Goal: Information Seeking & Learning: Learn about a topic

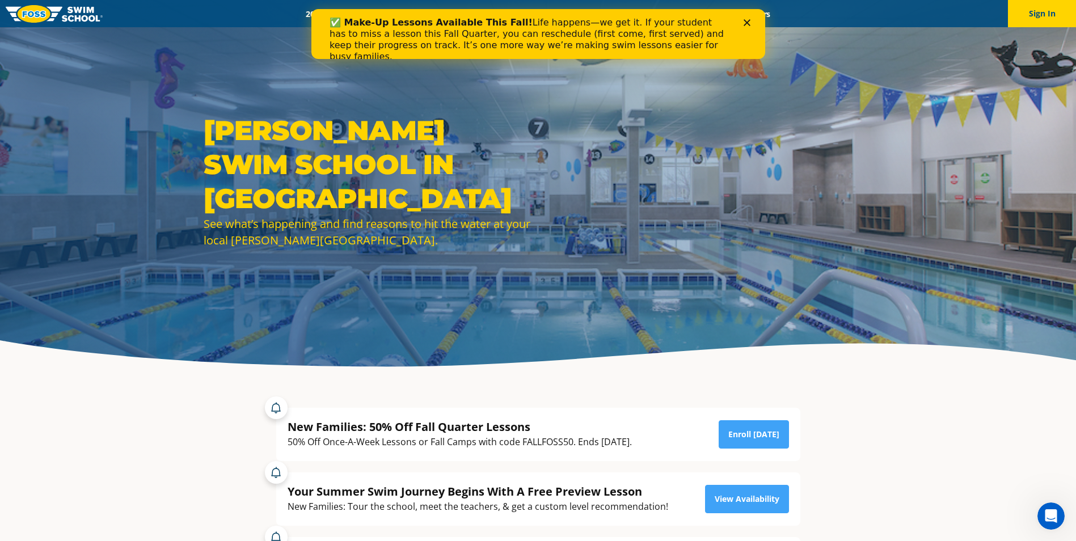
click at [746, 24] on icon "Close" at bounding box center [746, 22] width 7 height 7
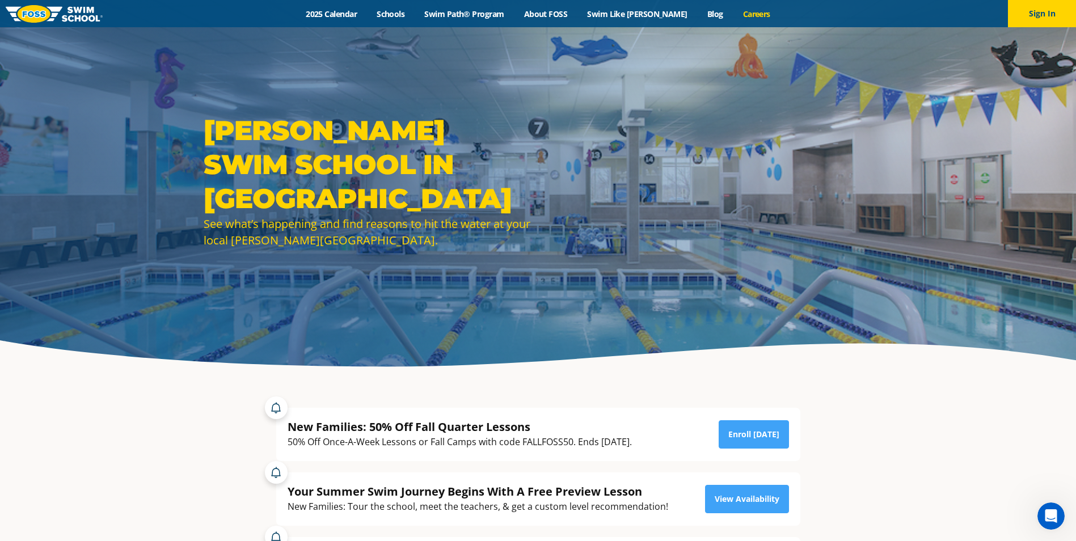
click at [739, 16] on link "Careers" at bounding box center [756, 14] width 47 height 11
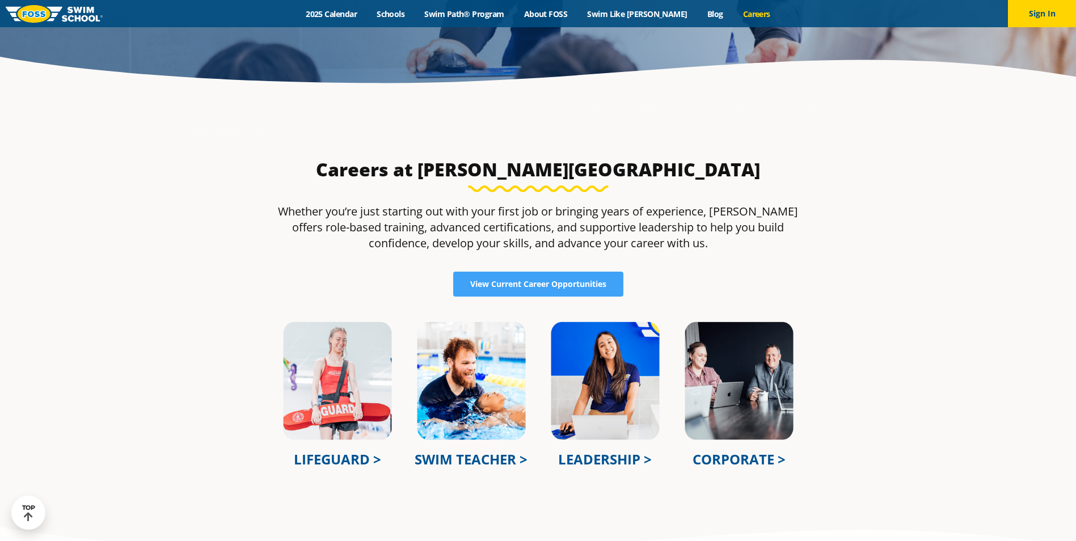
scroll to position [397, 0]
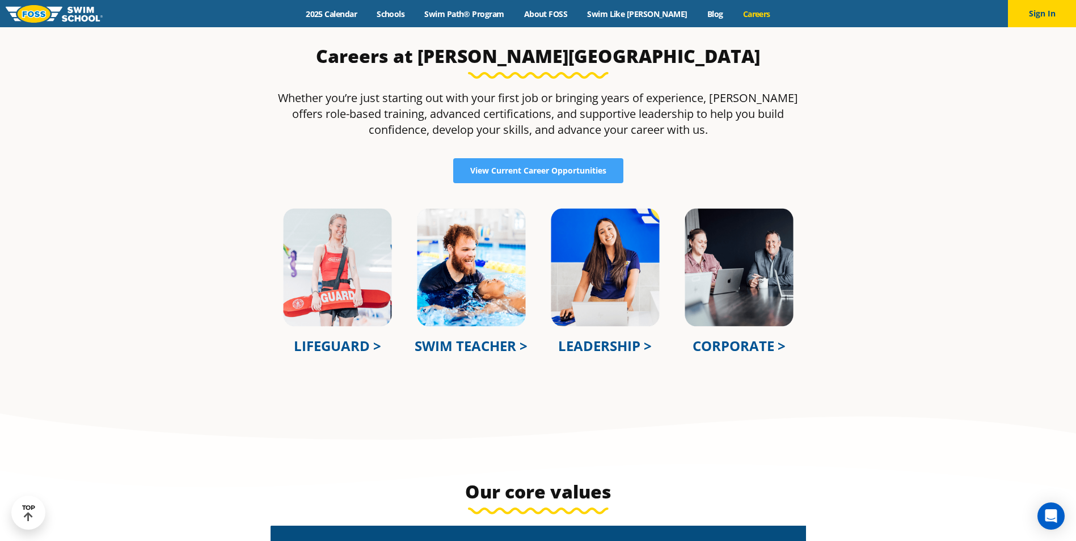
click at [347, 340] on link "LIFEGUARD >" at bounding box center [337, 345] width 87 height 19
click at [619, 344] on link "LEADERSHIP >" at bounding box center [605, 345] width 94 height 19
click at [739, 346] on link "CORPORATE >" at bounding box center [739, 345] width 93 height 19
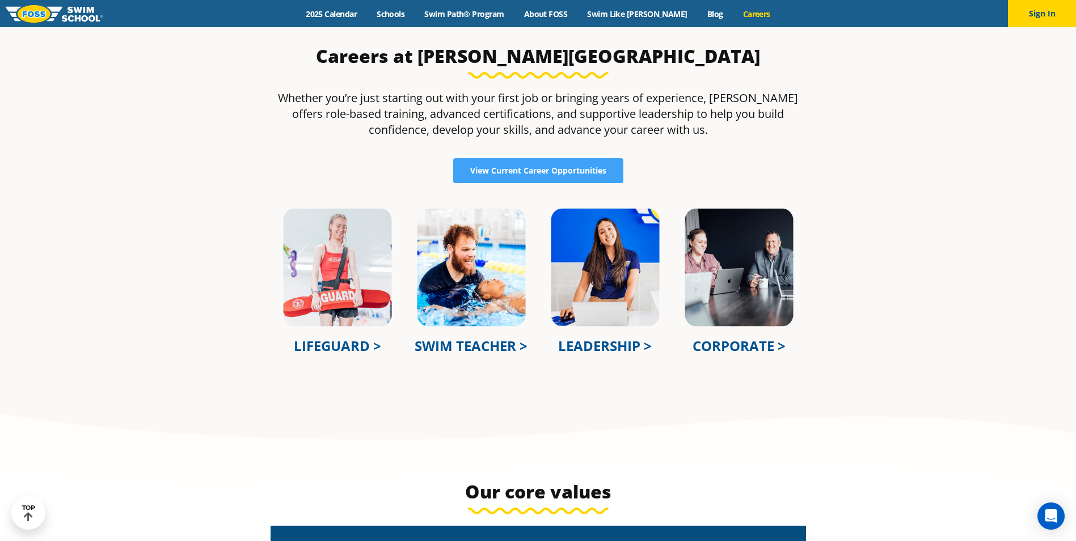
click at [434, 348] on link "SWIM TEACHER >" at bounding box center [471, 345] width 113 height 19
